Goal: Check status: Check status

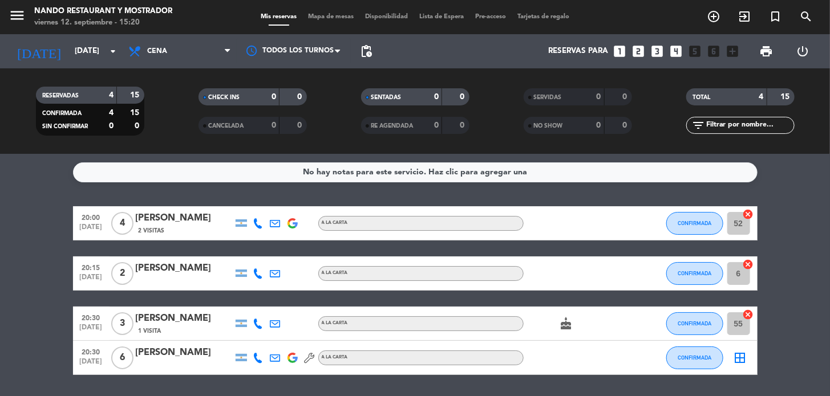
click at [740, 357] on icon "border_all" at bounding box center [741, 358] width 14 height 14
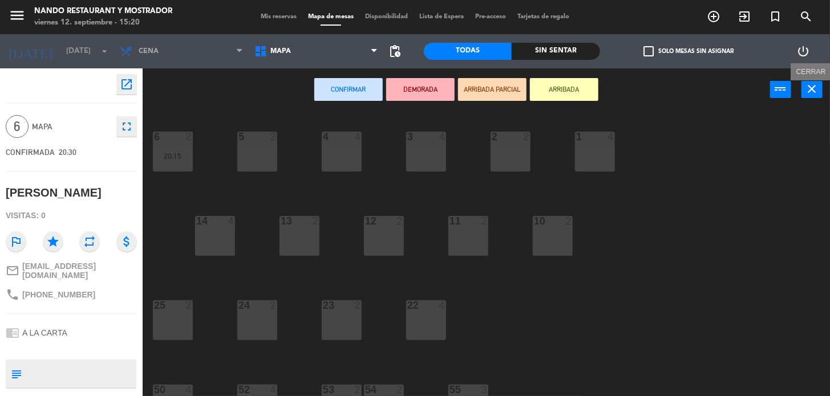
click at [813, 88] on icon "close" at bounding box center [812, 89] width 14 height 14
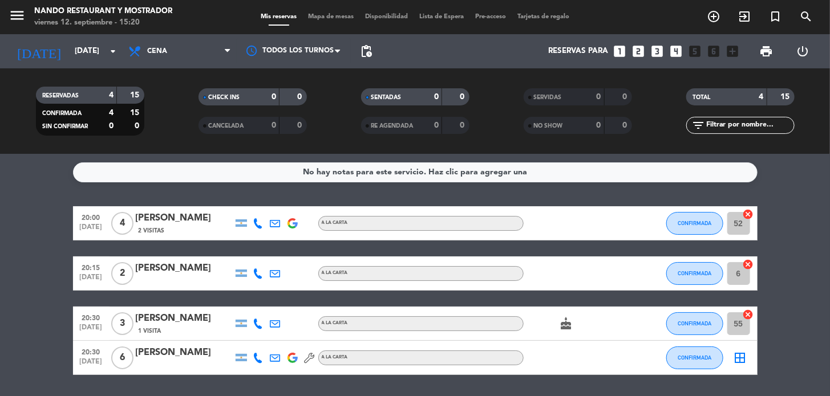
scroll to position [35, 0]
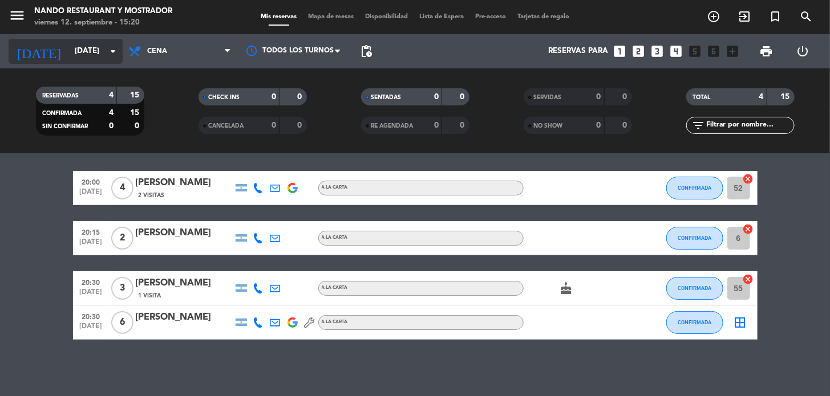
click at [104, 59] on input "[DATE]" at bounding box center [119, 51] width 101 height 21
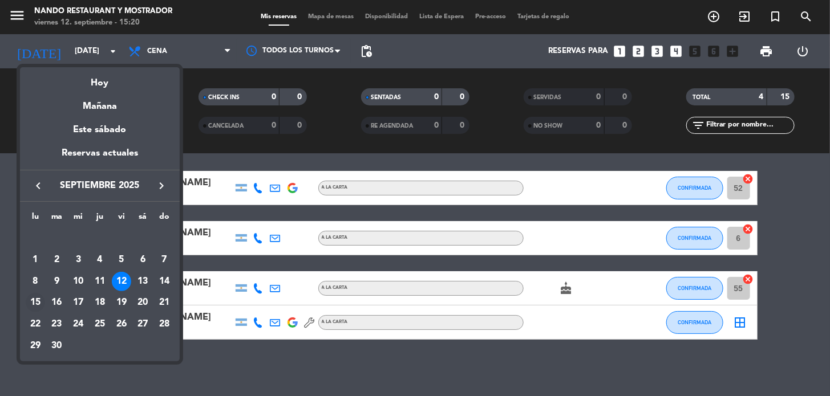
click at [42, 303] on div "15" at bounding box center [35, 302] width 19 height 19
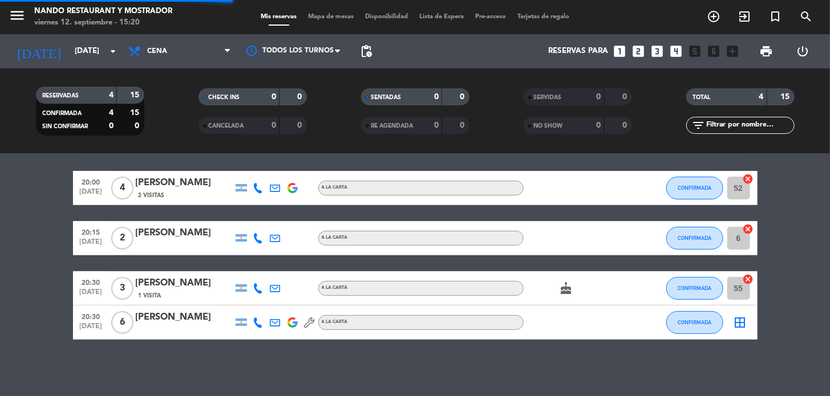
scroll to position [0, 0]
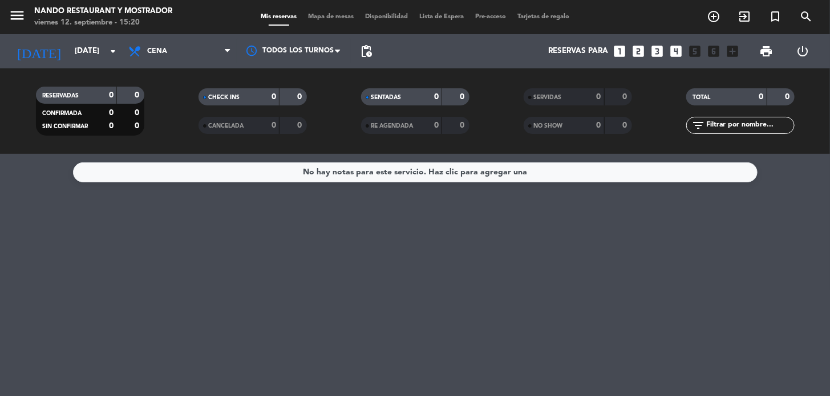
click at [318, 173] on div "No hay notas para este servicio. Haz clic para agregar una" at bounding box center [415, 172] width 224 height 13
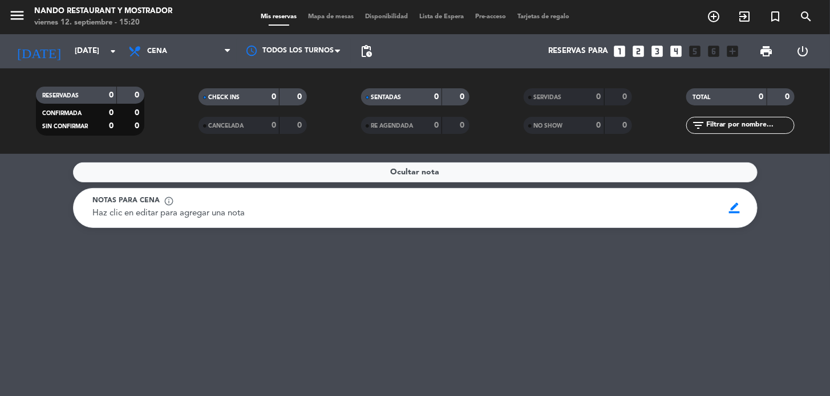
click at [318, 173] on div "Ocultar nota" at bounding box center [415, 173] width 685 height 20
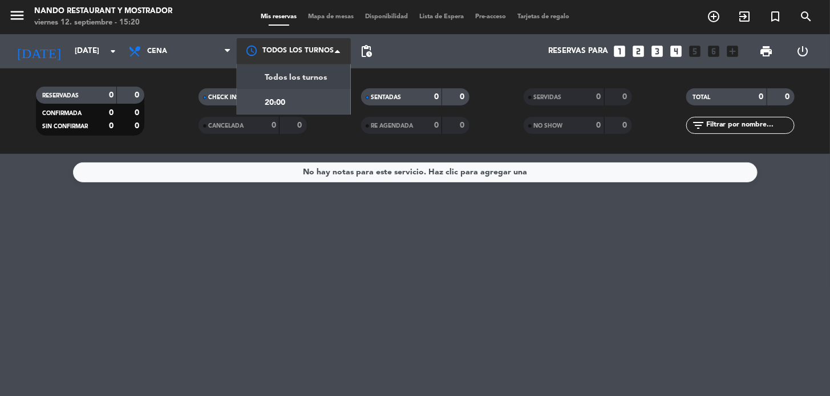
click at [302, 47] on div at bounding box center [294, 51] width 114 height 26
click at [295, 80] on span "Todos los turnos" at bounding box center [296, 77] width 62 height 13
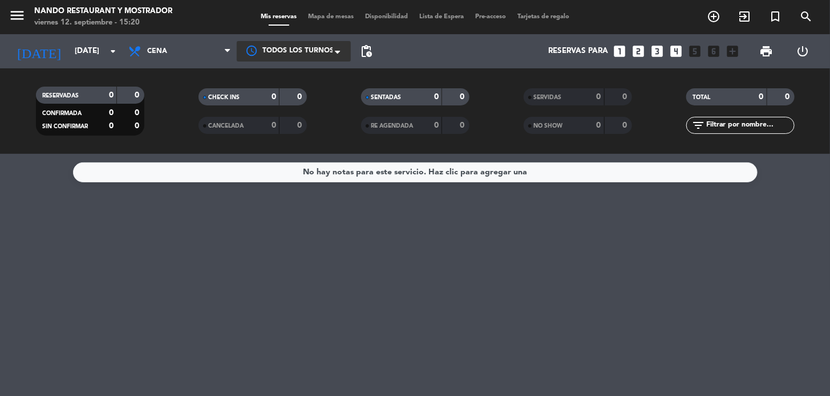
click at [294, 47] on span "Todos los turnos" at bounding box center [297, 51] width 71 height 11
click at [295, 96] on div "20:00" at bounding box center [294, 99] width 114 height 25
click at [280, 44] on div at bounding box center [294, 51] width 114 height 21
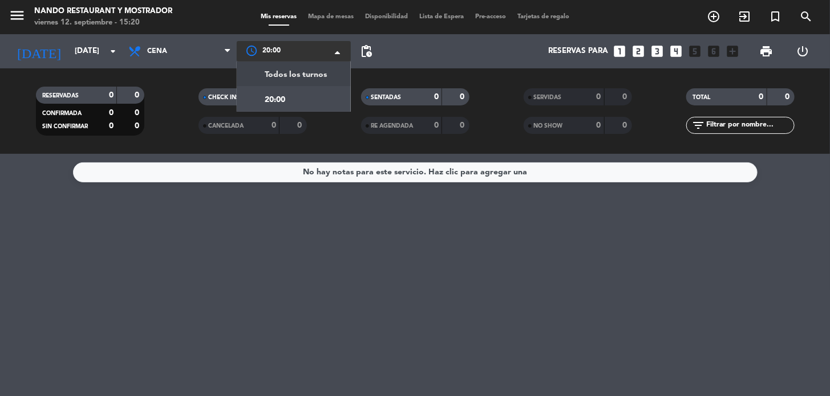
click at [288, 76] on span "Todos los turnos" at bounding box center [296, 74] width 62 height 13
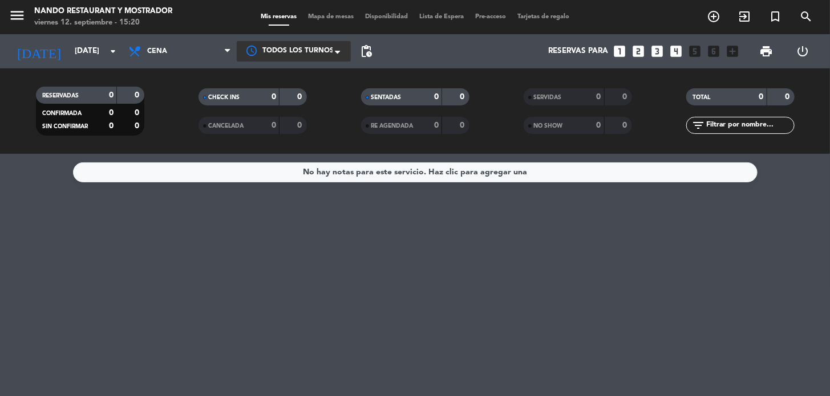
click at [67, 111] on span "CONFIRMADA" at bounding box center [62, 114] width 39 height 6
click at [63, 104] on div "CONFIRMADA 0 0 SIN CONFIRMAR 0 0" at bounding box center [90, 115] width 108 height 41
click at [191, 52] on span "Cena" at bounding box center [180, 51] width 114 height 25
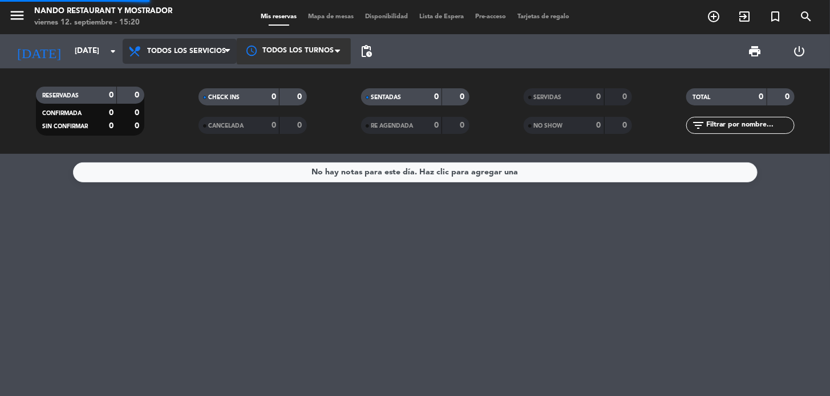
click at [191, 73] on div "menu Nando Restaurant y Mostrador [DATE] 12. septiembre - 15:20 Mis reservas Ma…" at bounding box center [415, 77] width 830 height 154
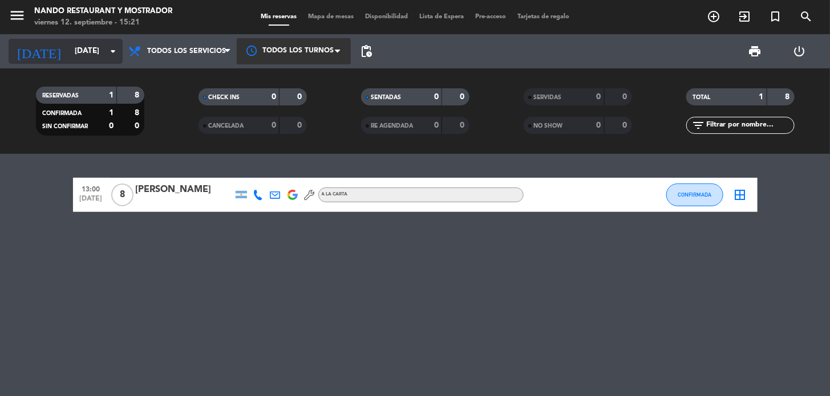
click at [84, 53] on input "[DATE]" at bounding box center [119, 51] width 101 height 21
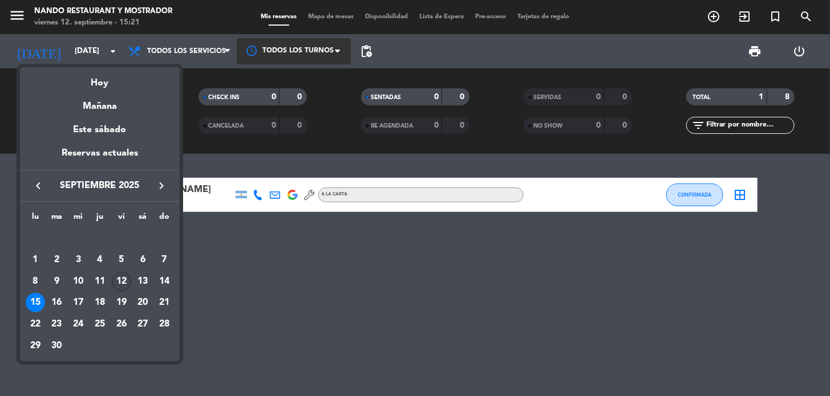
click at [118, 281] on div "12" at bounding box center [121, 281] width 19 height 19
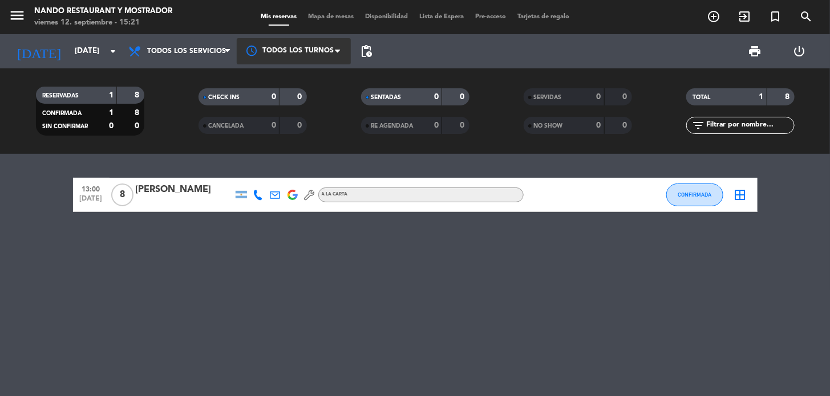
type input "[DATE]"
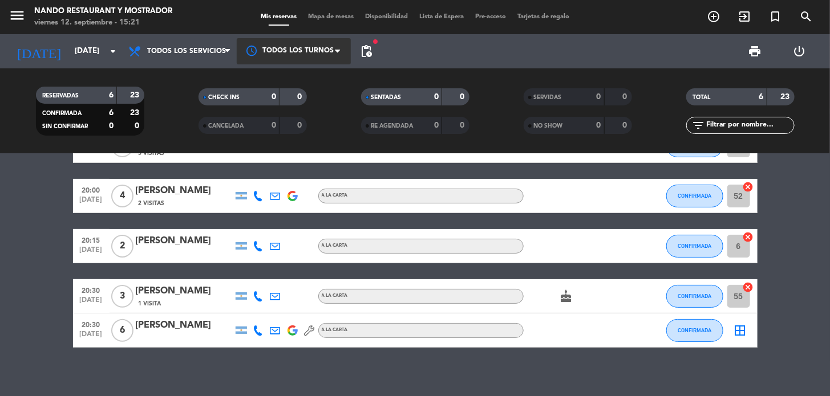
scroll to position [91, 0]
